Goal: Find specific page/section: Find specific page/section

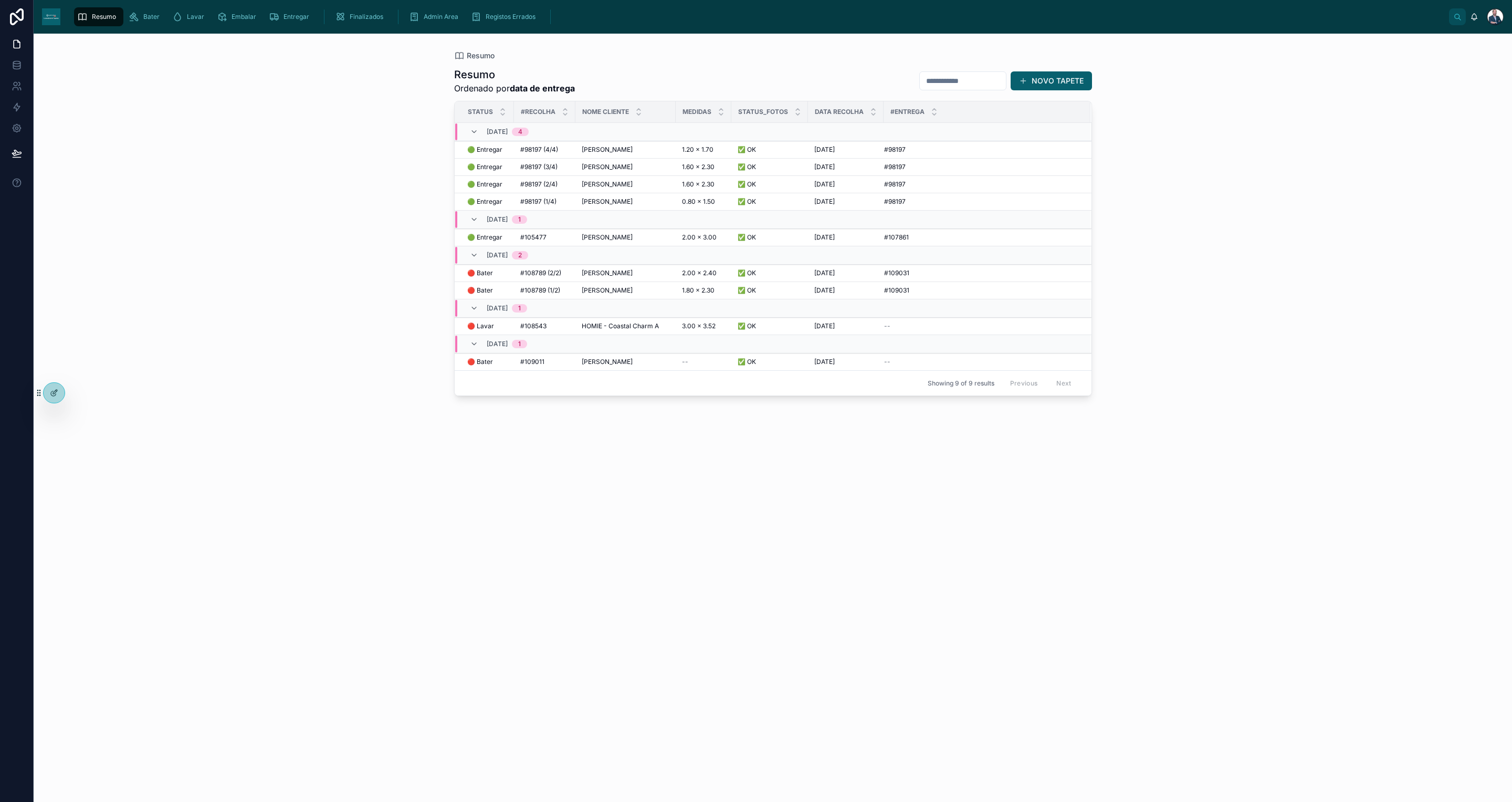
click at [104, 16] on span "Resumo" at bounding box center [104, 17] width 24 height 9
click at [480, 330] on span "🔴 Lavar" at bounding box center [480, 327] width 27 height 9
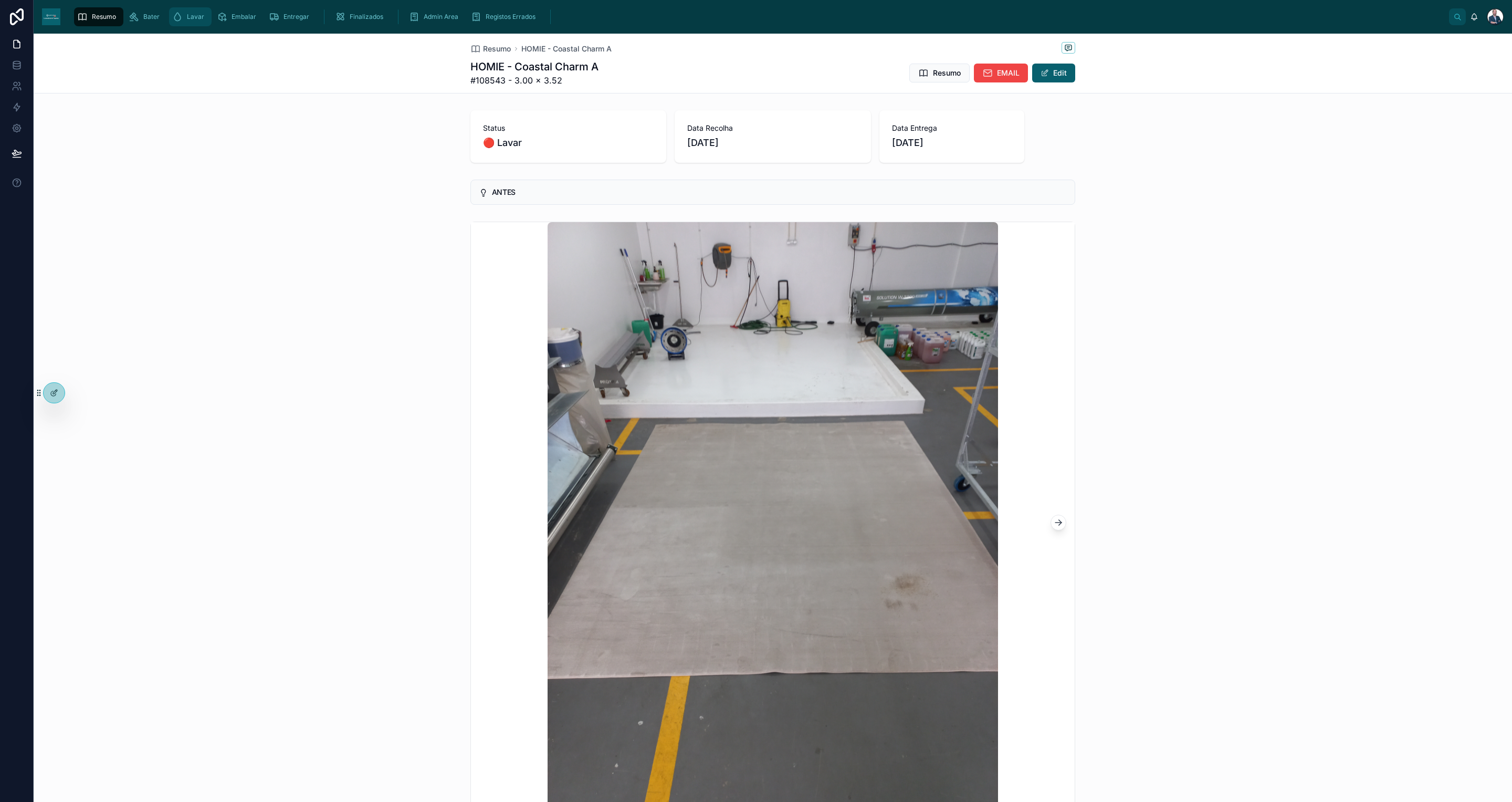
click at [190, 22] on div "Lavar" at bounding box center [190, 17] width 36 height 17
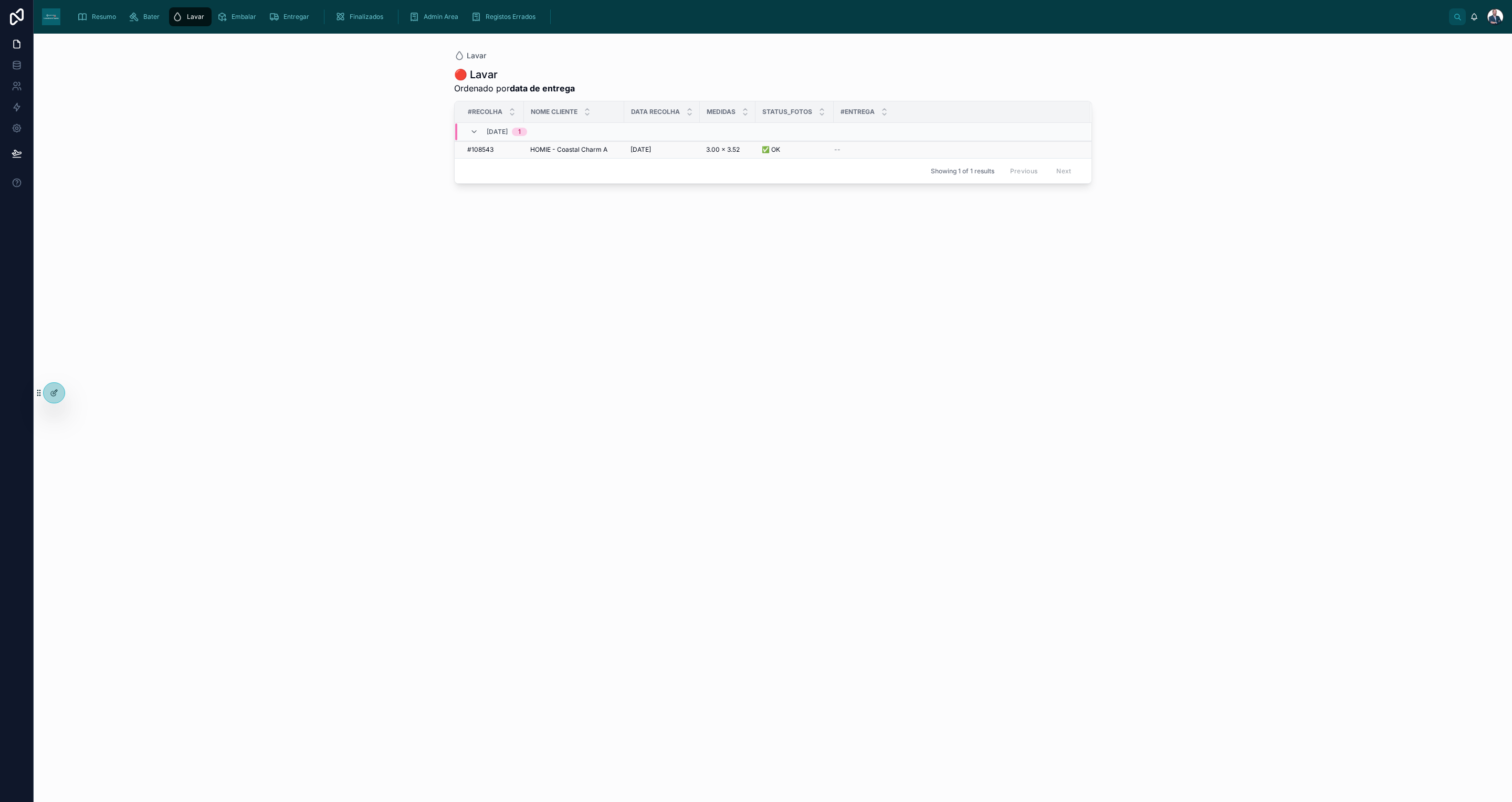
click at [648, 151] on span "[DATE]" at bounding box center [640, 150] width 20 height 9
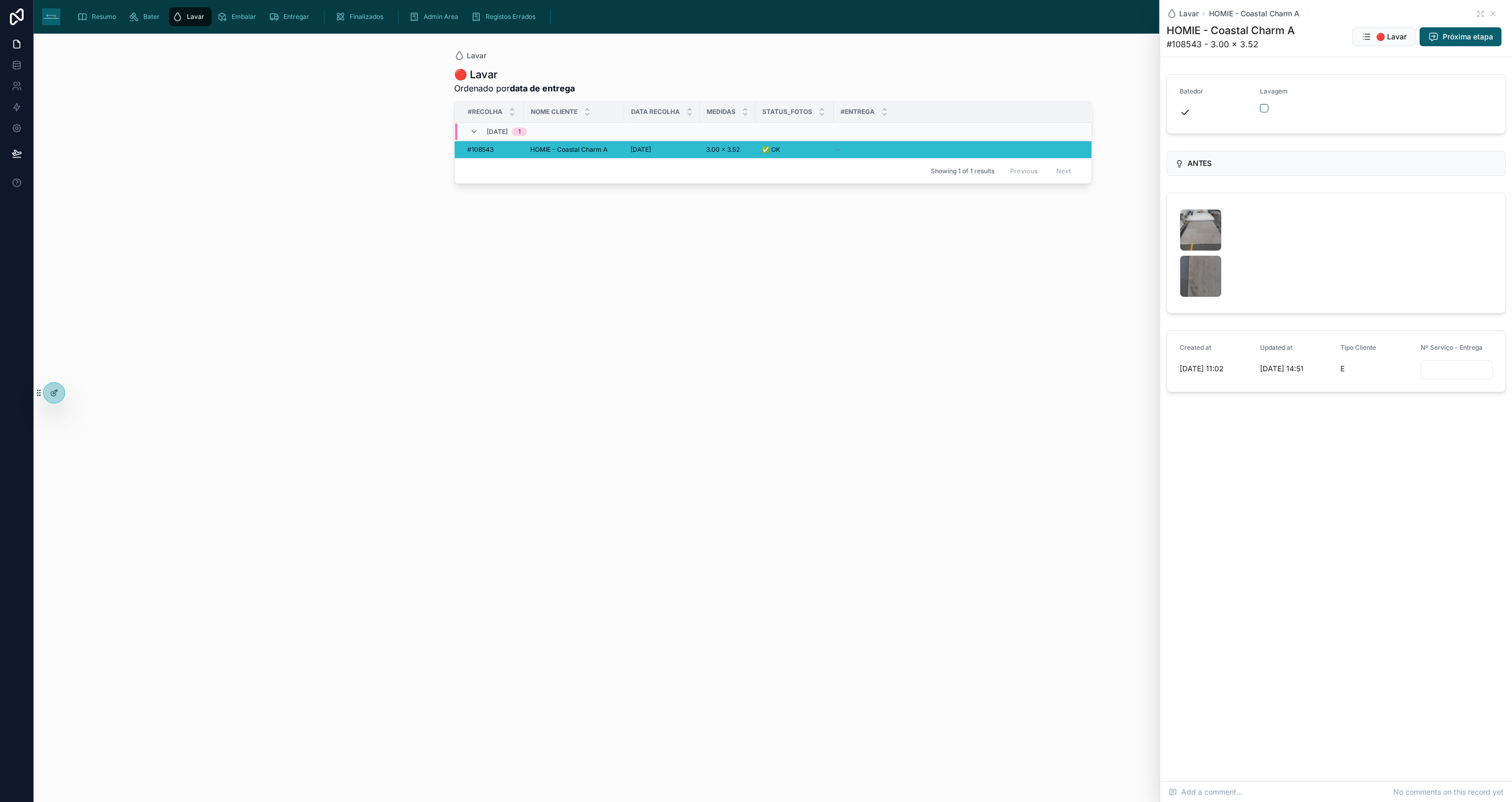
click at [1261, 112] on div at bounding box center [1296, 109] width 72 height 9
click at [1264, 106] on button "button" at bounding box center [1264, 109] width 9 height 9
click at [763, 40] on div "[PERSON_NAME] 🔴 [PERSON_NAME] Ordenado por data de entrega #Recolha Nome Client…" at bounding box center [773, 411] width 671 height 756
click at [183, 15] on div "Lavar" at bounding box center [190, 17] width 36 height 17
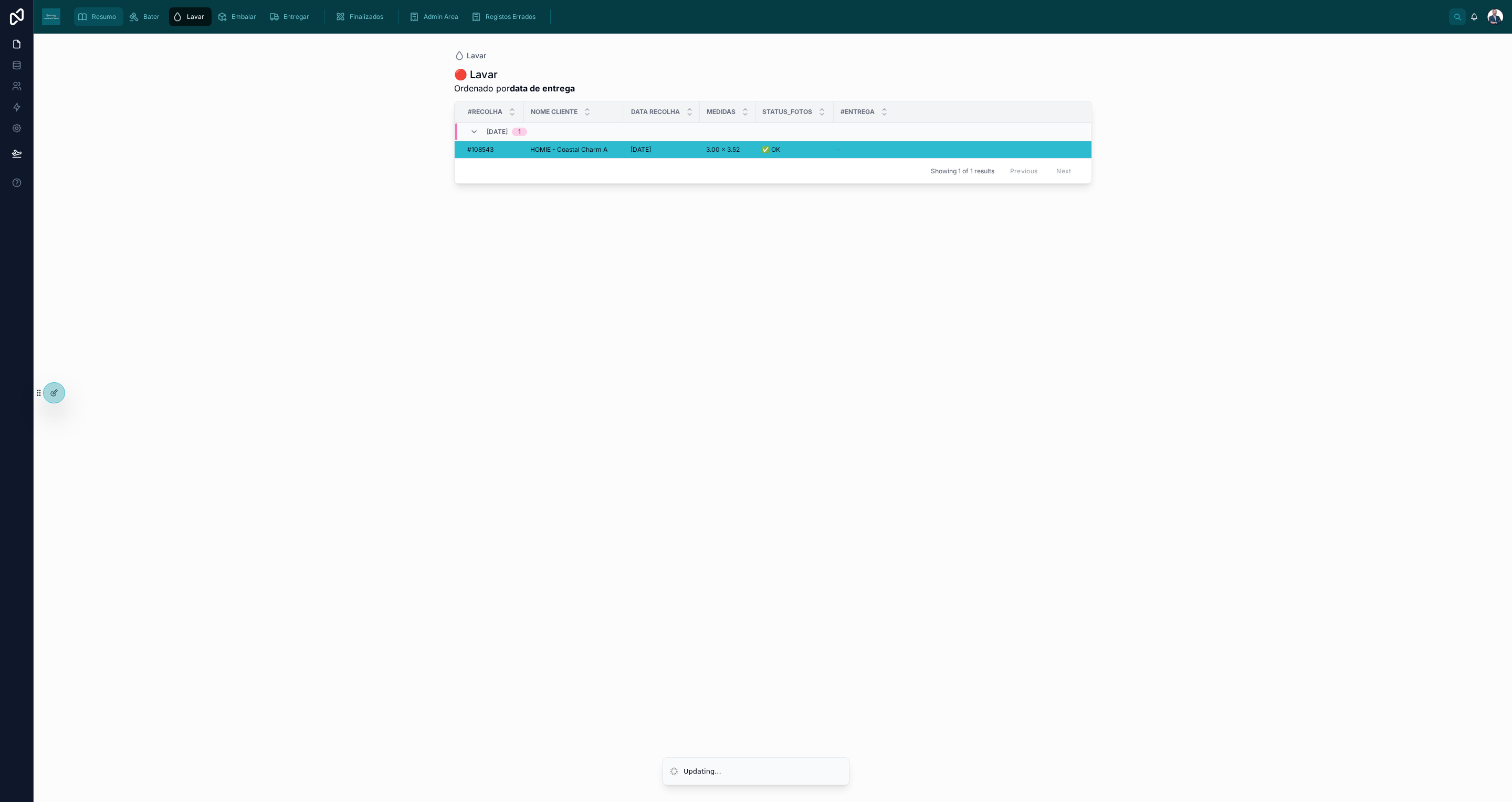
click at [104, 16] on span "Resumo" at bounding box center [104, 17] width 24 height 9
